Goal: Task Accomplishment & Management: Use online tool/utility

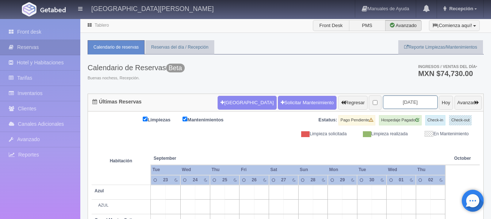
click at [412, 102] on input "2025-09-25" at bounding box center [410, 102] width 55 height 14
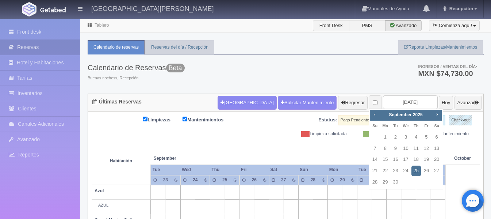
click at [375, 115] on span "Prev" at bounding box center [375, 114] width 6 height 6
click at [415, 181] on link "28" at bounding box center [416, 182] width 9 height 11
type input "[DATE]"
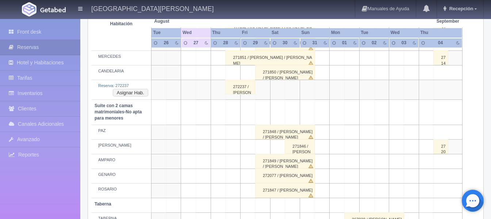
scroll to position [559, 0]
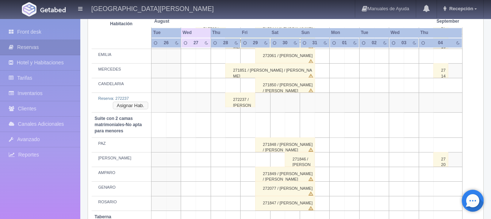
click at [137, 107] on button "Asignar Hab." at bounding box center [130, 106] width 35 height 8
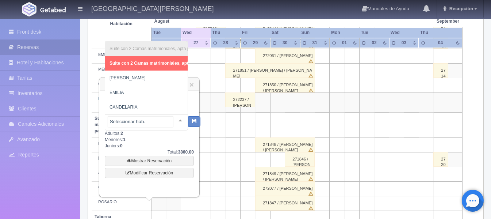
click at [176, 121] on div at bounding box center [180, 120] width 15 height 11
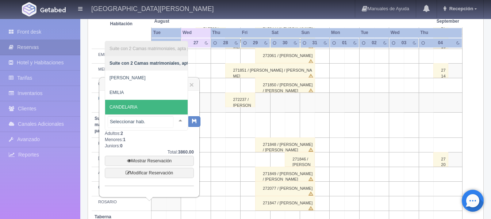
click at [154, 100] on span "CANDELARIA" at bounding box center [179, 107] width 148 height 15
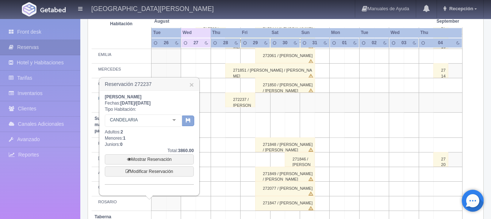
click at [189, 119] on icon "button" at bounding box center [188, 120] width 5 height 5
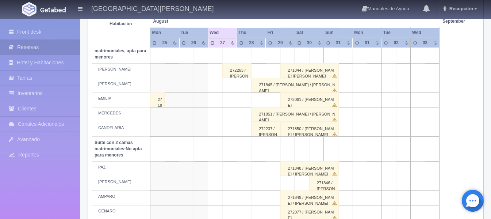
scroll to position [503, 0]
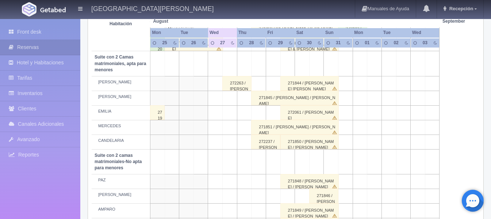
click at [274, 142] on div "272237 / [PERSON_NAME]" at bounding box center [265, 141] width 29 height 15
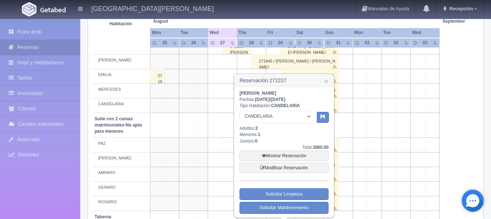
scroll to position [576, 0]
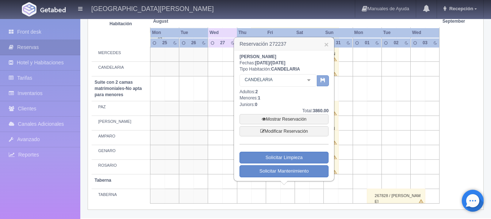
click at [320, 82] on button "button" at bounding box center [323, 80] width 12 height 11
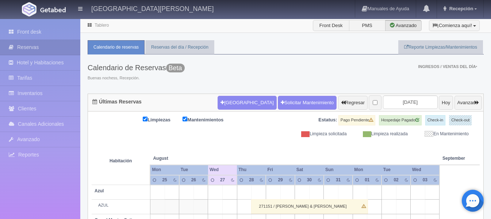
scroll to position [576, 0]
